Goal: Information Seeking & Learning: Learn about a topic

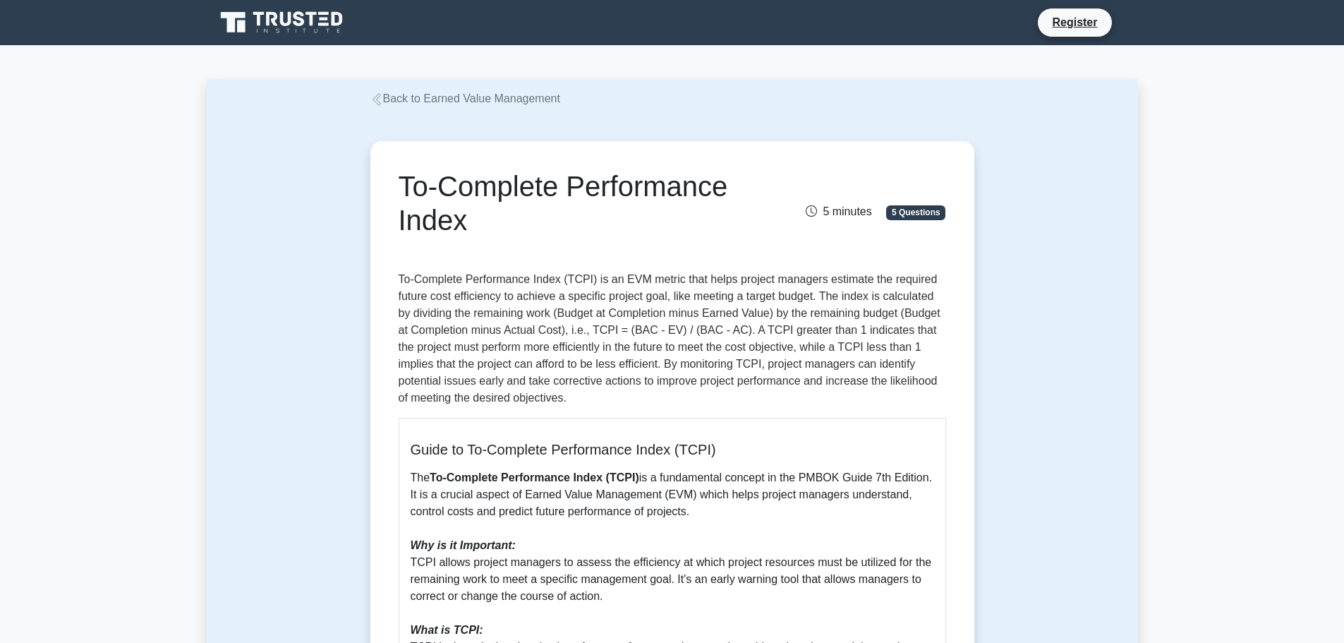
click at [495, 104] on link "Back to Earned Value Management" at bounding box center [465, 98] width 190 height 12
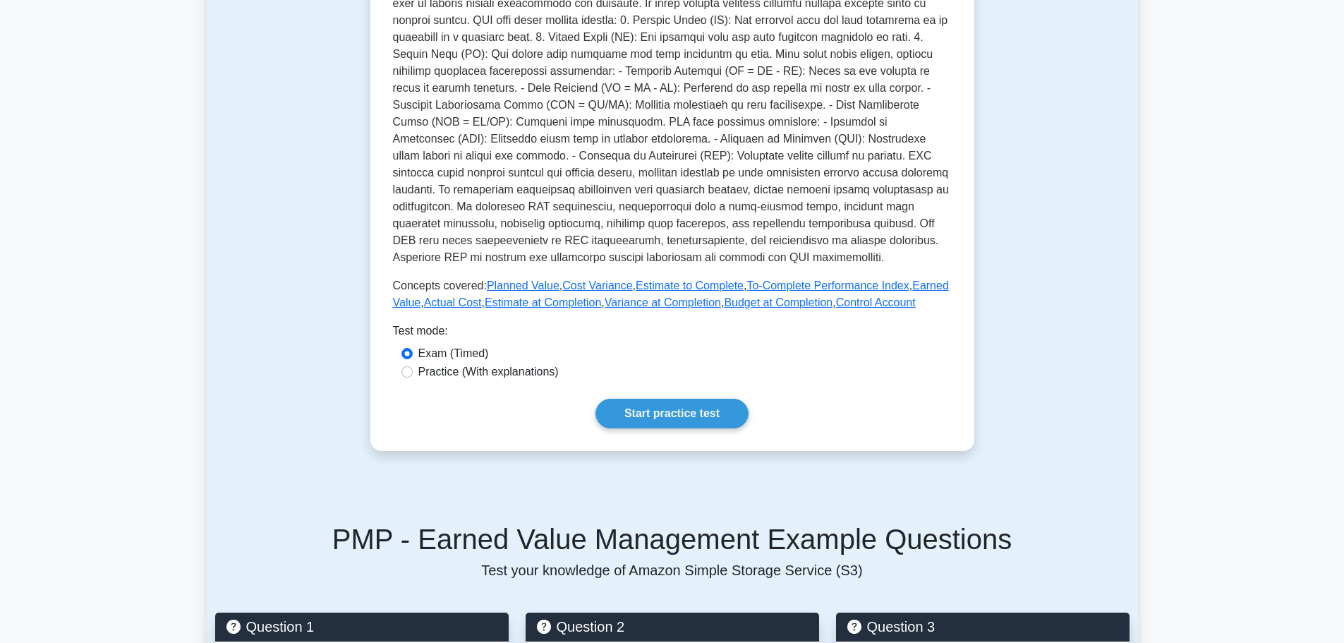
scroll to position [353, 0]
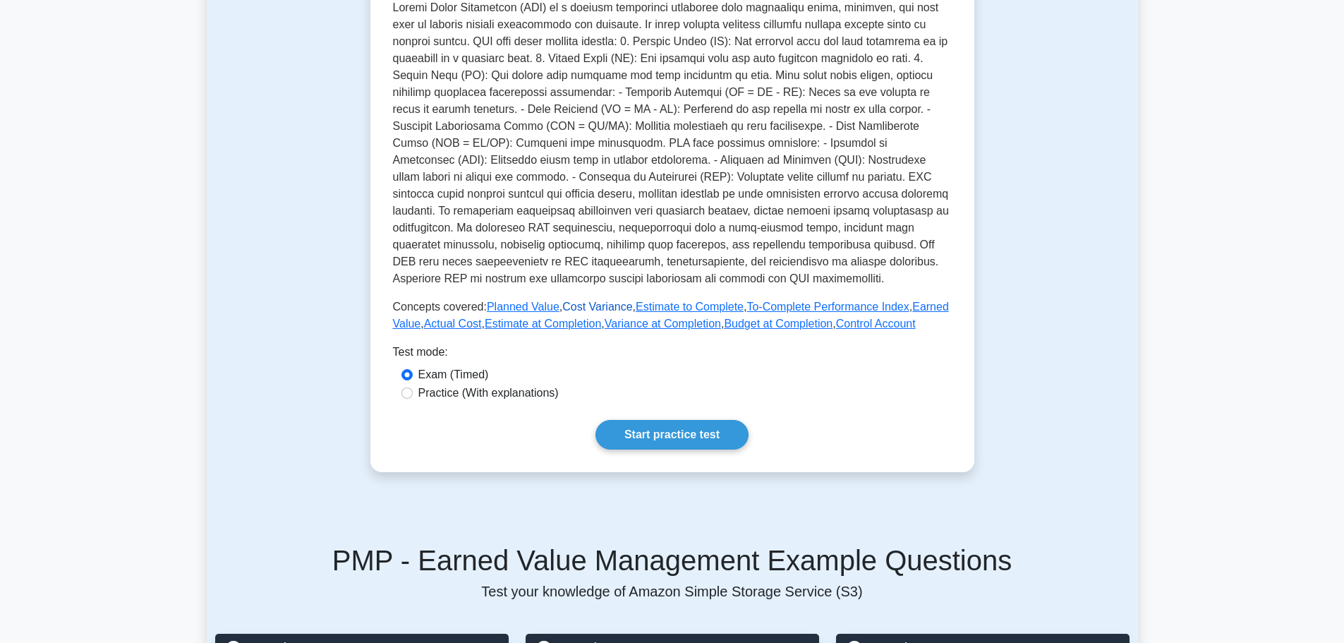
click at [593, 312] on link "Cost Variance" at bounding box center [597, 307] width 70 height 12
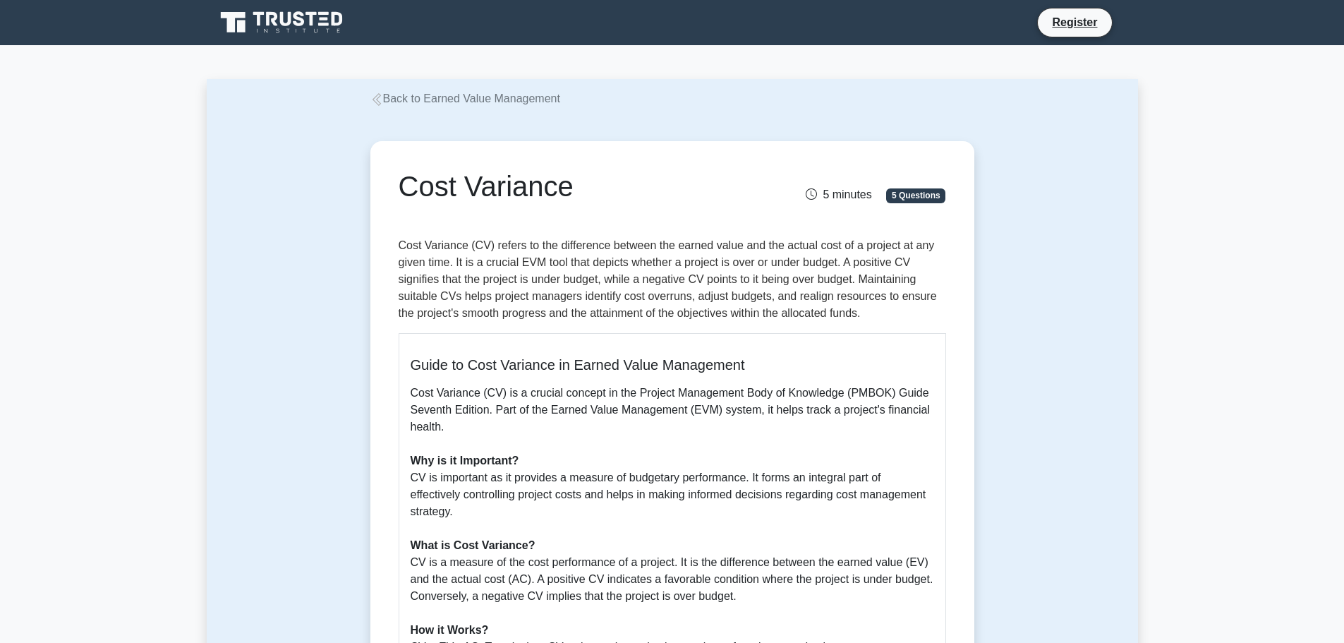
click at [448, 101] on link "Back to Earned Value Management" at bounding box center [465, 98] width 190 height 12
